Goal: Task Accomplishment & Management: Use online tool/utility

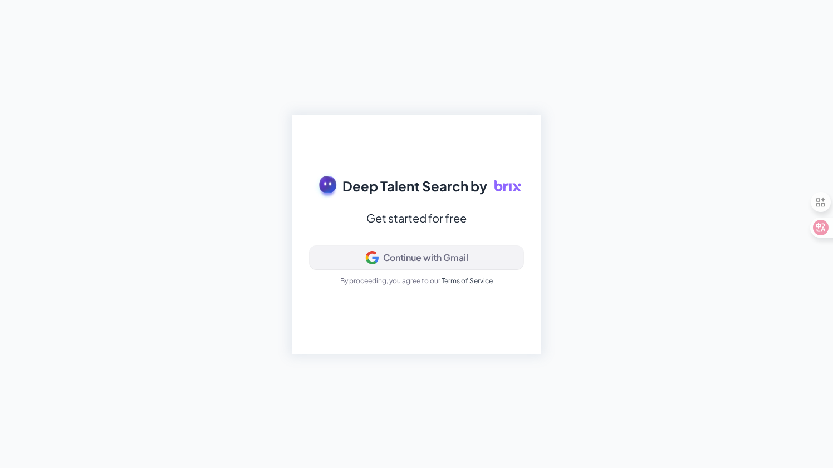
click at [405, 258] on div "Continue with Gmail" at bounding box center [425, 257] width 85 height 11
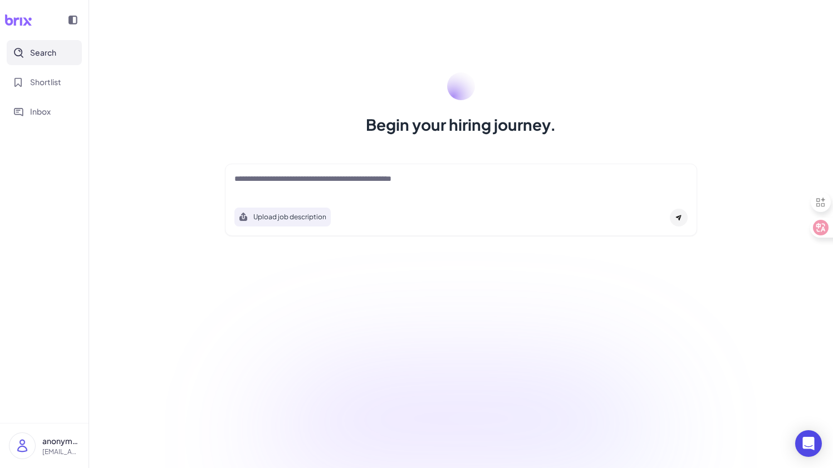
click at [320, 186] on textarea at bounding box center [460, 179] width 453 height 13
type textarea "*"
type textarea "****"
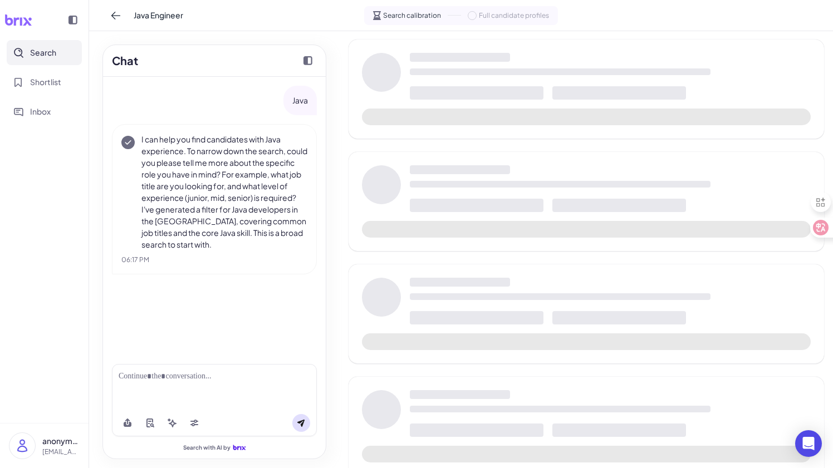
scroll to position [56, 0]
click at [208, 380] on div at bounding box center [214, 377] width 191 height 12
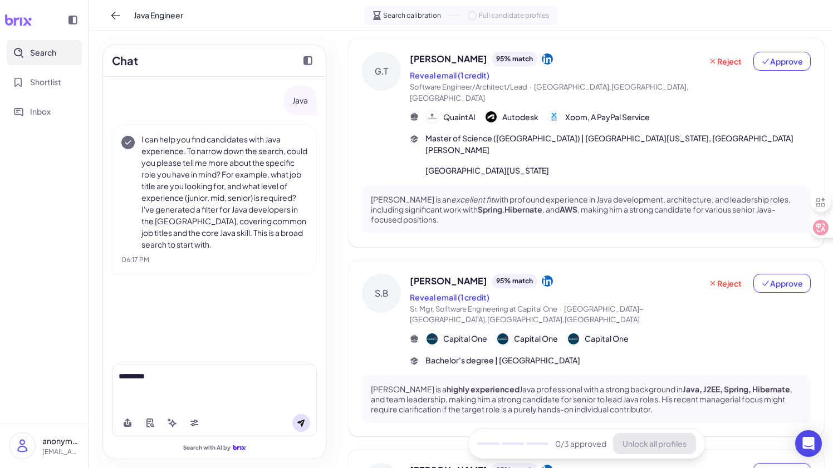
click at [303, 420] on icon at bounding box center [300, 423] width 7 height 7
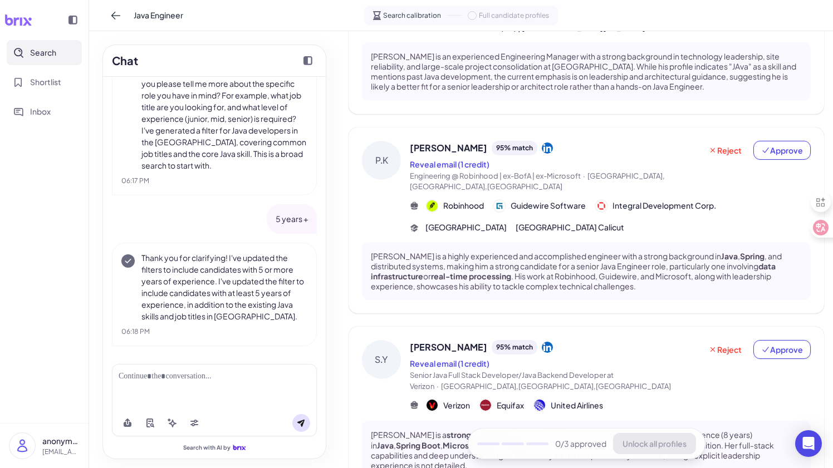
scroll to position [622, 0]
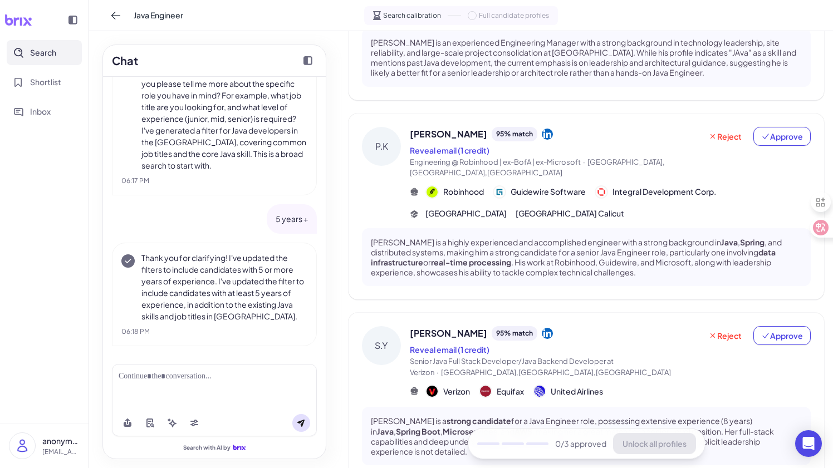
click at [209, 387] on div at bounding box center [214, 387] width 205 height 46
click at [178, 378] on div at bounding box center [214, 377] width 191 height 12
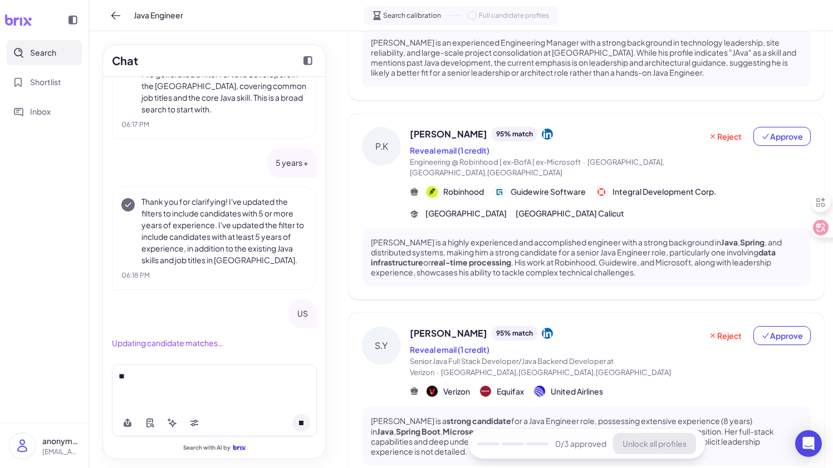
scroll to position [138, 0]
click at [185, 380] on div "**" at bounding box center [214, 377] width 191 height 12
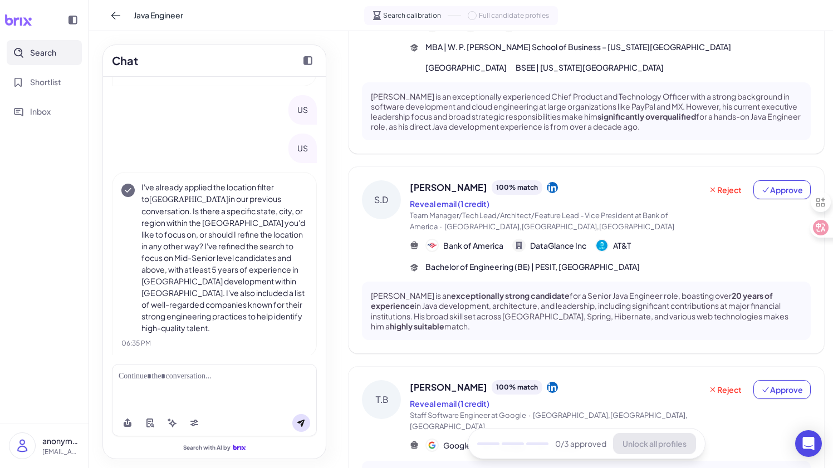
scroll to position [0, 0]
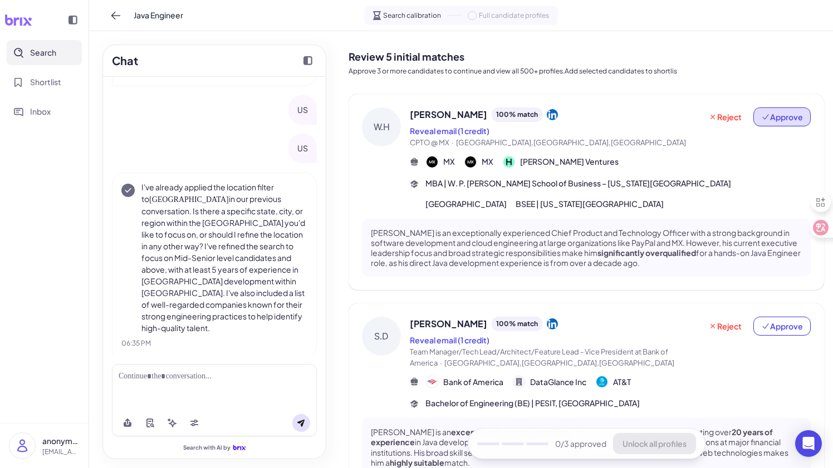
click at [788, 121] on span "Approve" at bounding box center [782, 116] width 42 height 11
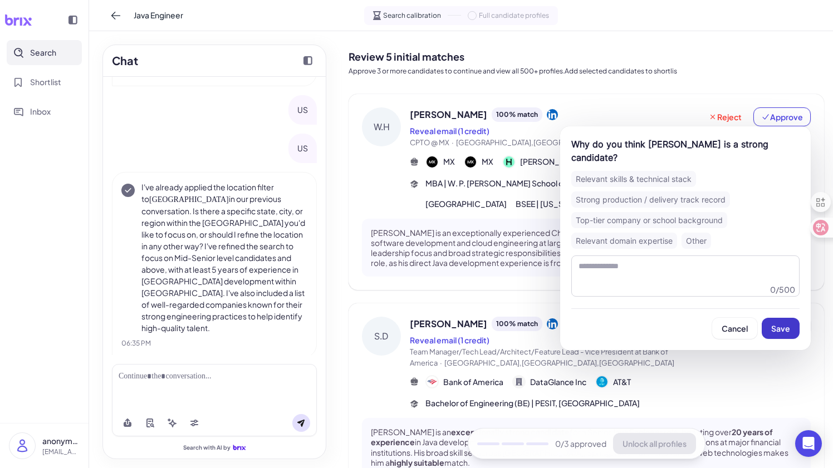
click at [776, 321] on button "Save" at bounding box center [781, 328] width 38 height 21
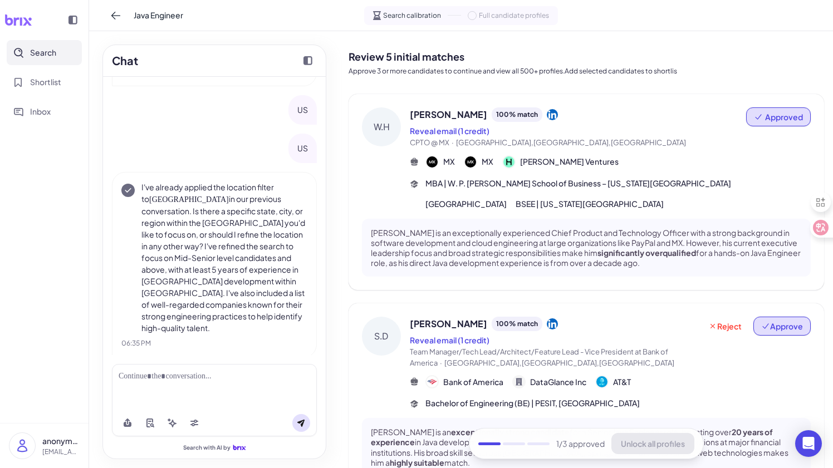
click at [774, 332] on span "Approve" at bounding box center [782, 326] width 42 height 11
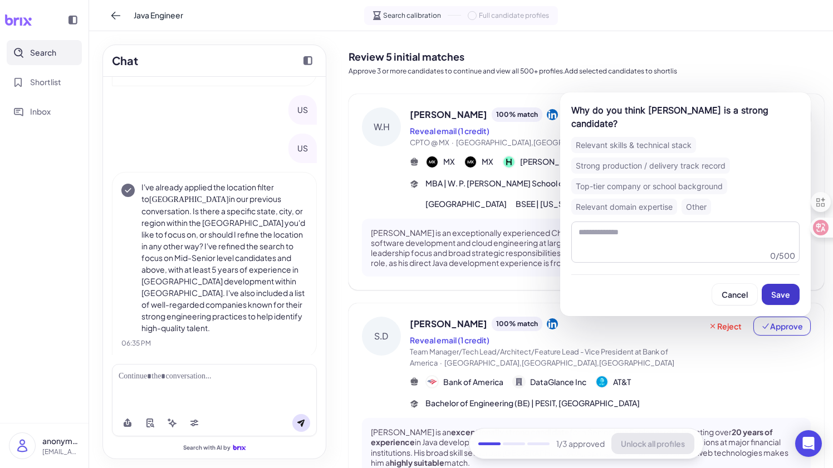
click at [777, 298] on span "Save" at bounding box center [780, 294] width 19 height 10
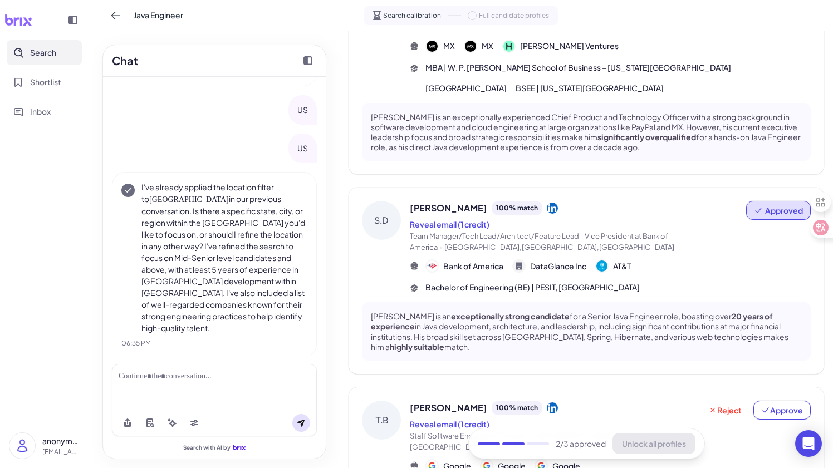
scroll to position [130, 0]
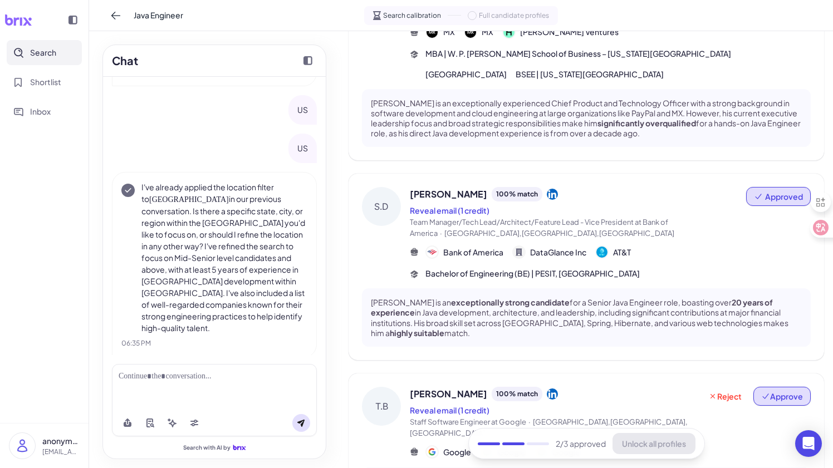
click at [780, 395] on span "Approve" at bounding box center [782, 396] width 42 height 11
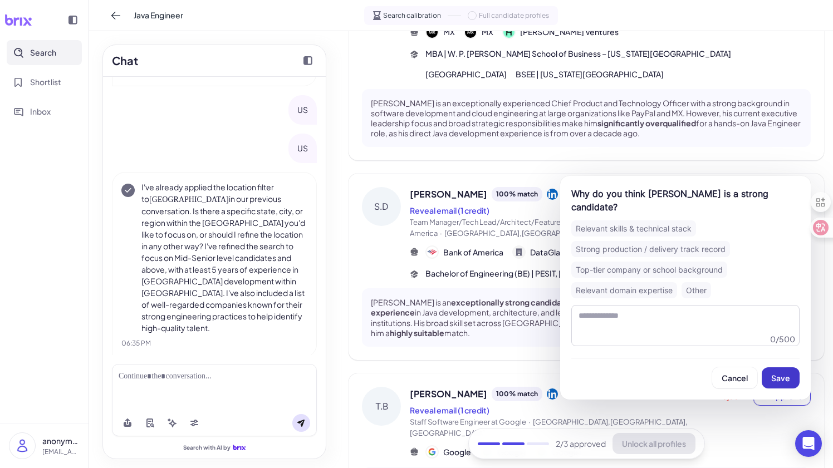
click at [783, 373] on span "Save" at bounding box center [780, 378] width 19 height 10
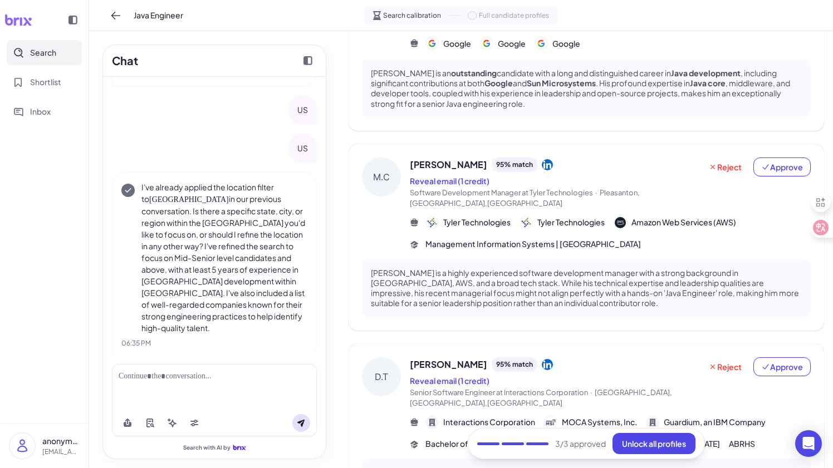
scroll to position [632, 0]
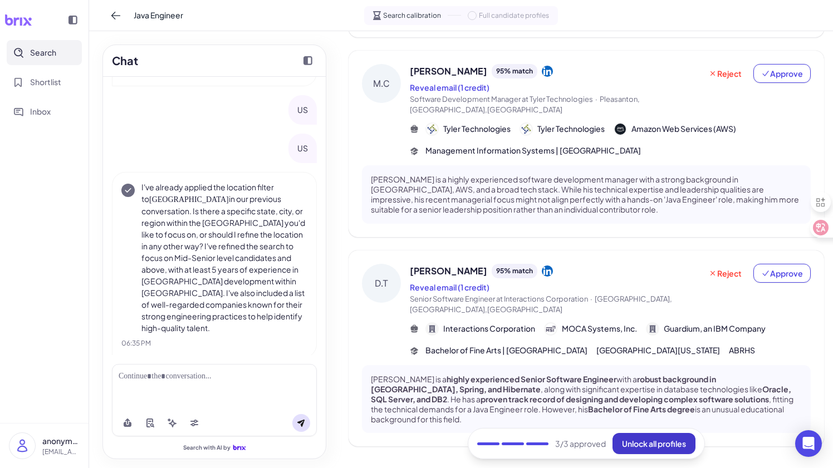
click at [655, 445] on span "Unlock all profiles" at bounding box center [654, 444] width 64 height 10
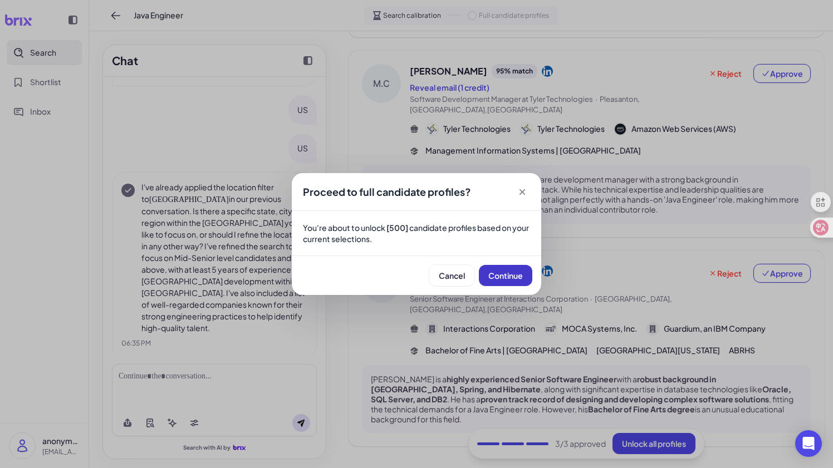
click at [512, 275] on span "Continue" at bounding box center [505, 276] width 35 height 10
